Goal: Task Accomplishment & Management: Use online tool/utility

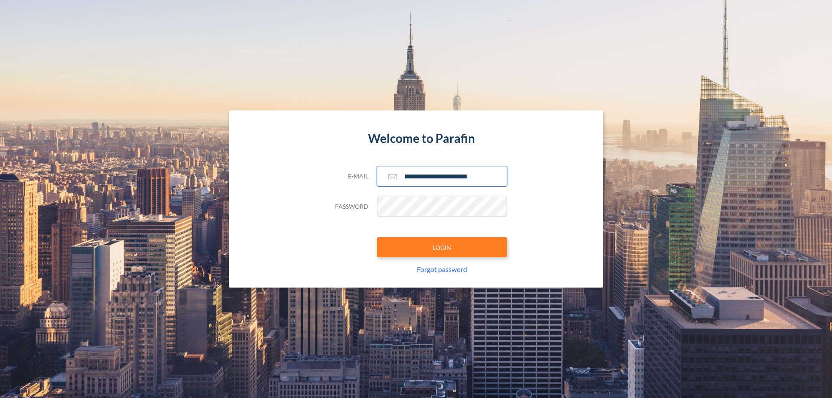
type input "**********"
click at [442, 248] on button "LOGIN" at bounding box center [442, 248] width 130 height 20
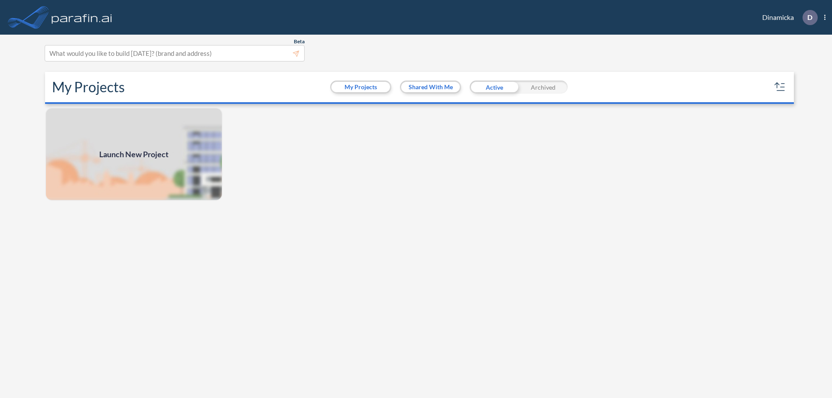
scroll to position [2, 0]
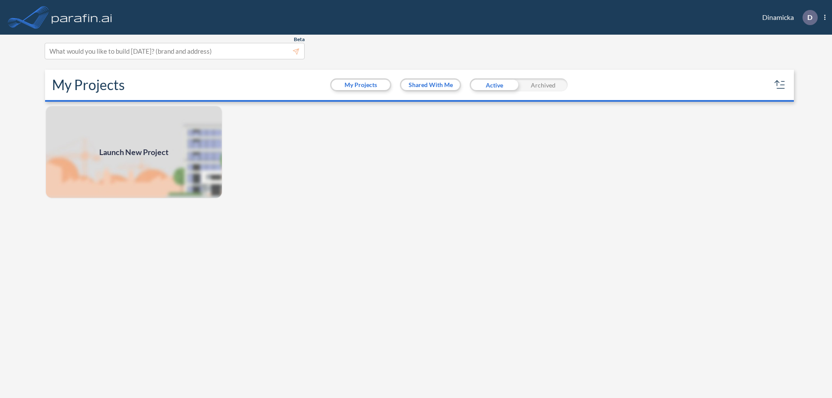
click at [134, 152] on span "Launch New Project" at bounding box center [133, 153] width 69 height 12
